Goal: Information Seeking & Learning: Learn about a topic

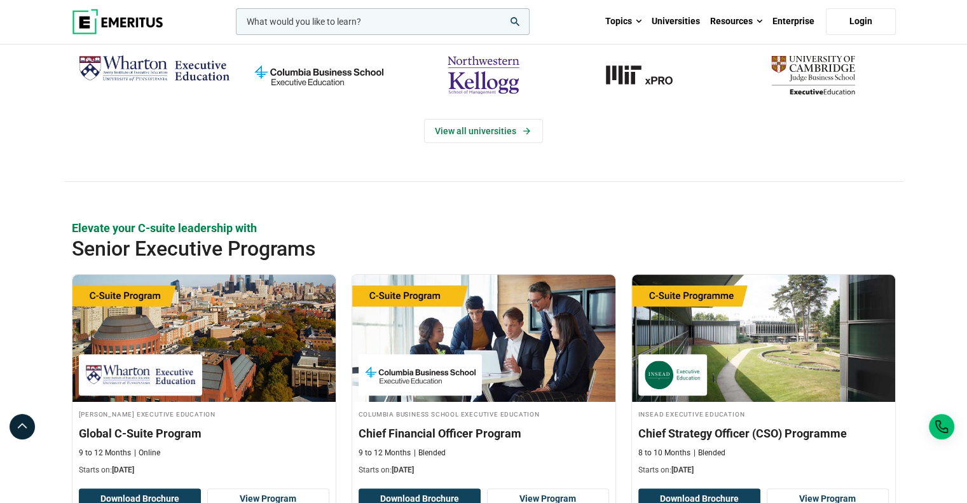
scroll to position [595, 0]
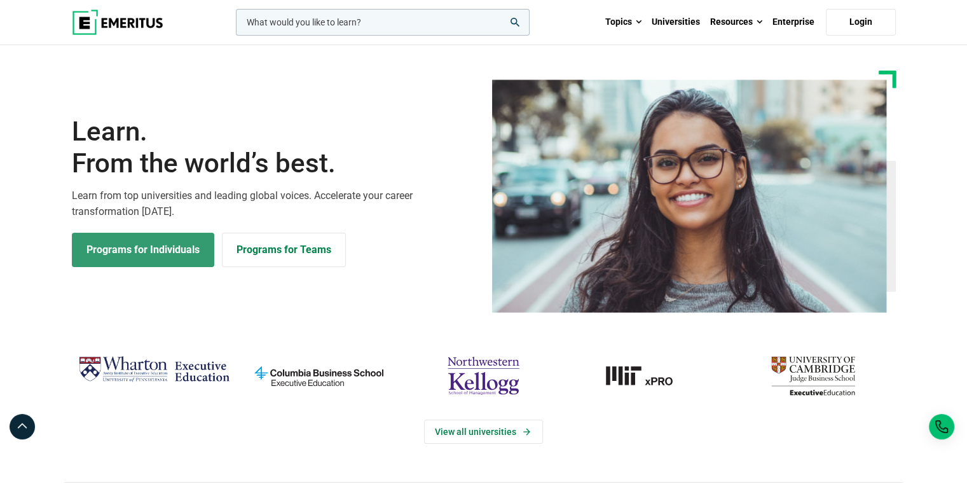
click at [107, 261] on link "Programs for Individuals" at bounding box center [143, 250] width 142 height 34
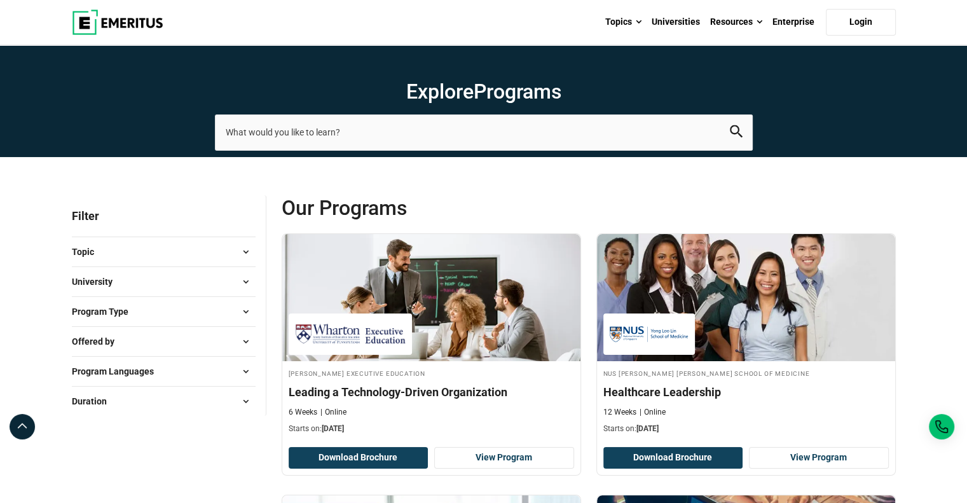
scroll to position [25, 0]
